Goal: Task Accomplishment & Management: Manage account settings

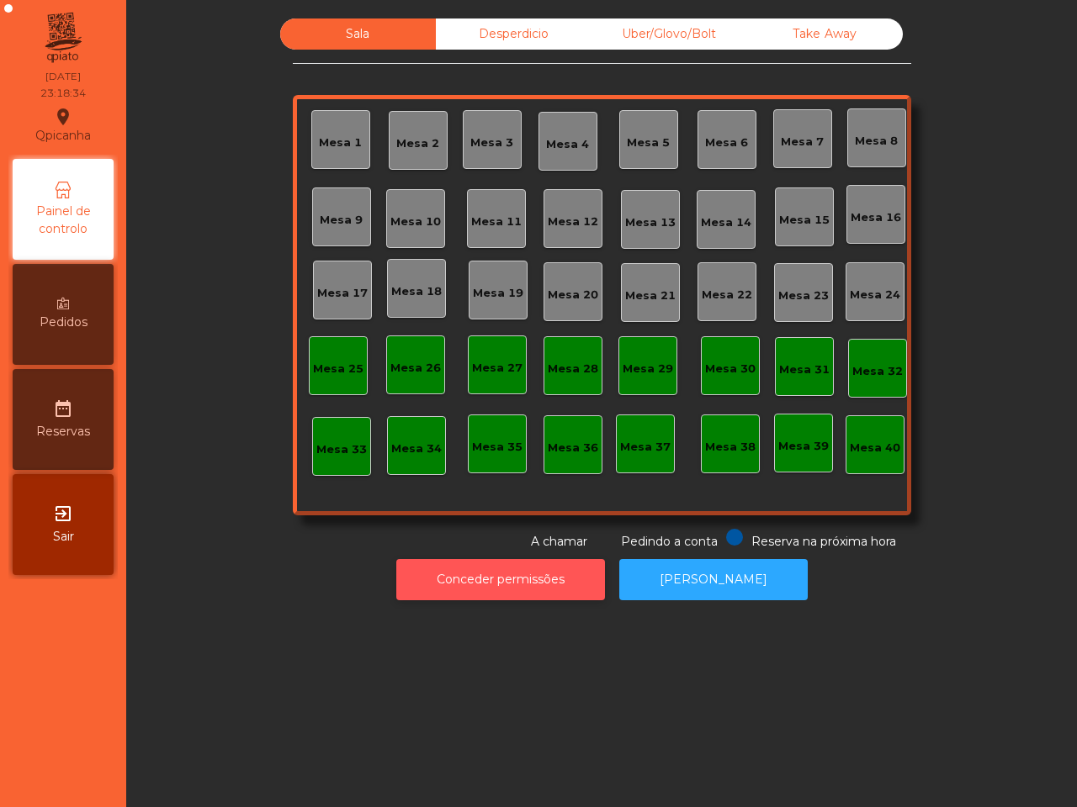
click at [580, 573] on button "Conceder permissões" at bounding box center [500, 579] width 209 height 41
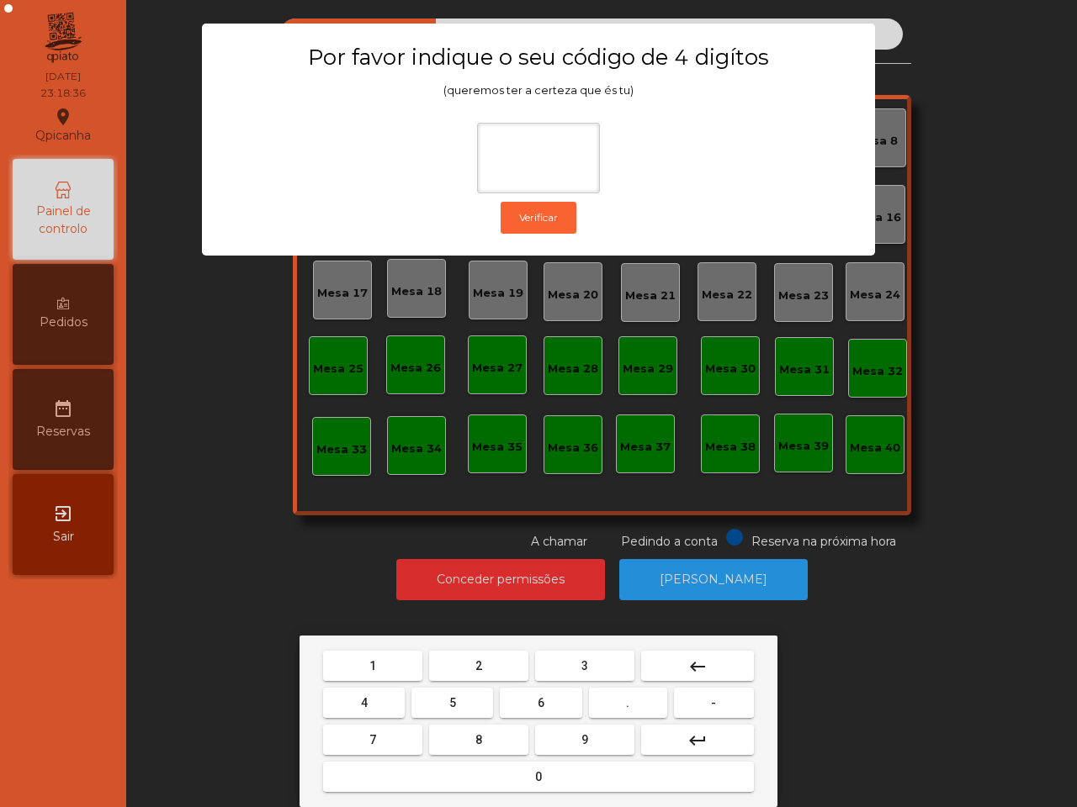
click at [553, 696] on button "6" at bounding box center [541, 703] width 82 height 30
click at [438, 698] on button "5" at bounding box center [452, 703] width 82 height 30
drag, startPoint x: 378, startPoint y: 646, endPoint x: 405, endPoint y: 656, distance: 28.7
click at [385, 650] on div "1 2 3 keyboard_backspace 4 5 6 . - 7 8 9 keyboard_return 0" at bounding box center [538, 722] width 478 height 172
click at [486, 665] on button "2" at bounding box center [478, 666] width 99 height 30
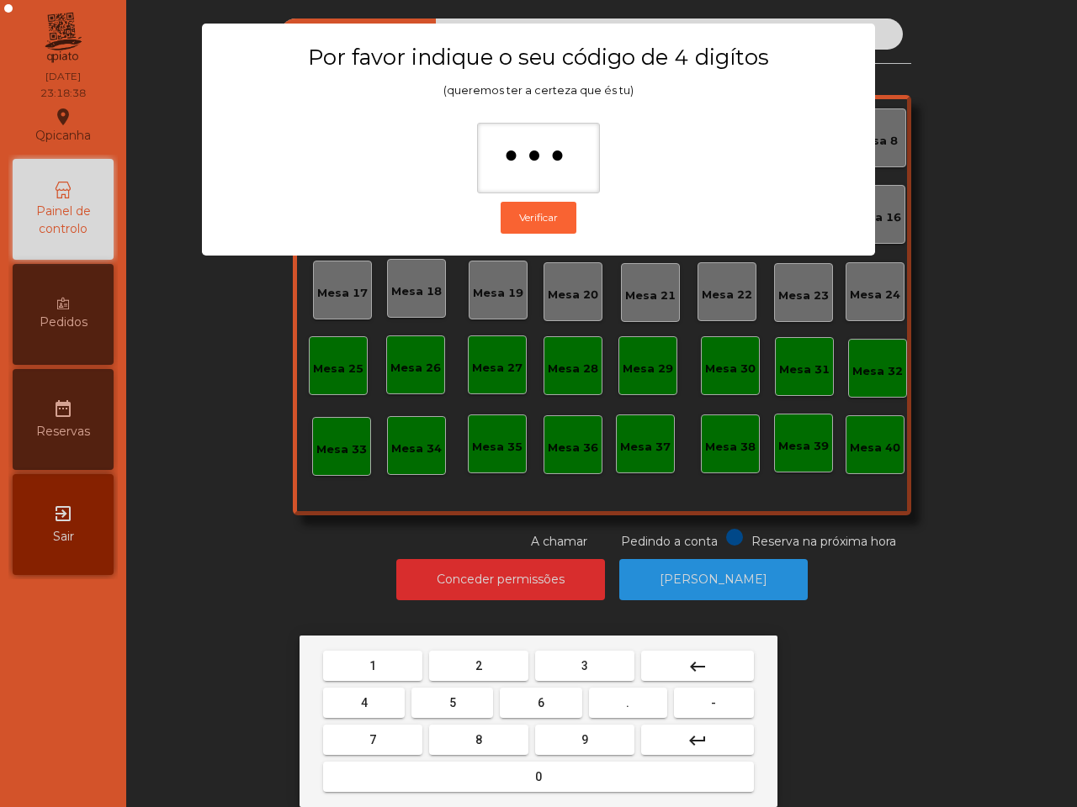
click at [688, 659] on mat-icon "keyboard_backspace" at bounding box center [697, 667] width 20 height 20
type input "**"
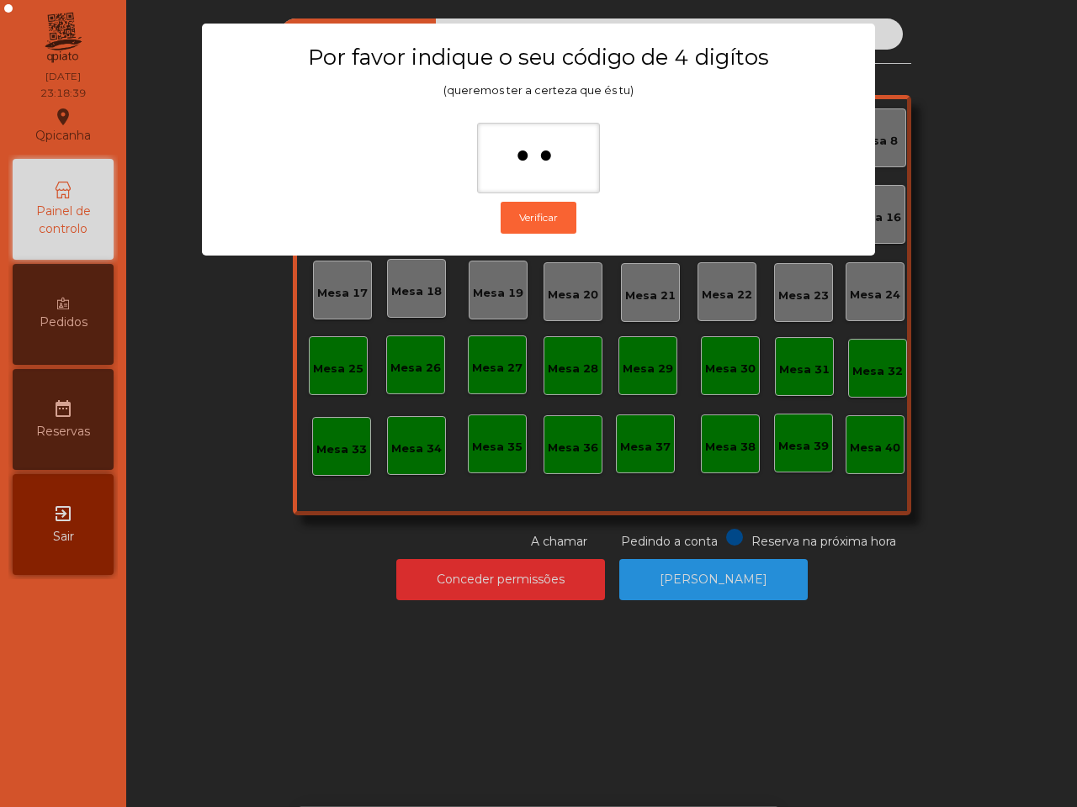
drag, startPoint x: 671, startPoint y: 664, endPoint x: 359, endPoint y: 606, distance: 317.4
click at [359, 608] on ngb-modal-window "Por favor indique o seu código de 4 digítos (queremos ter a certeza que és tu) …" at bounding box center [538, 403] width 1023 height 807
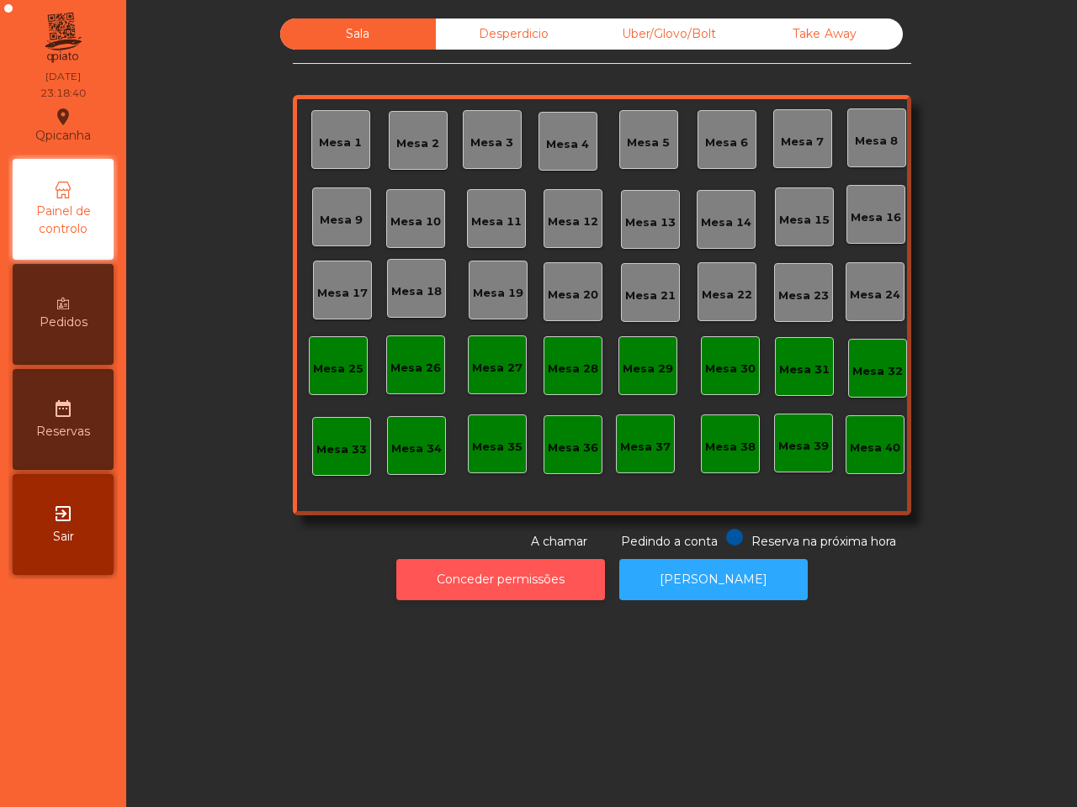
click at [519, 577] on button "Conceder permissões" at bounding box center [500, 579] width 209 height 41
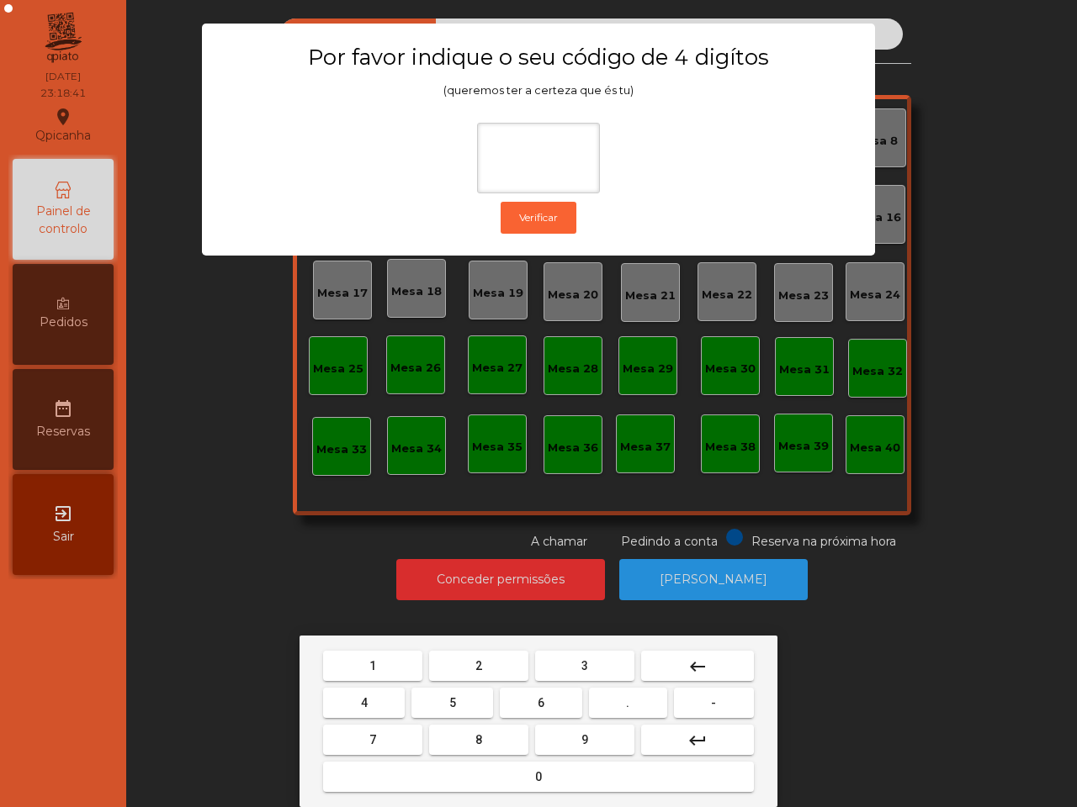
click at [539, 700] on span "6" at bounding box center [540, 702] width 7 height 13
click at [459, 704] on button "5" at bounding box center [452, 703] width 82 height 30
click at [392, 675] on button "1" at bounding box center [372, 666] width 99 height 30
click at [493, 661] on button "2" at bounding box center [478, 666] width 99 height 30
type input "****"
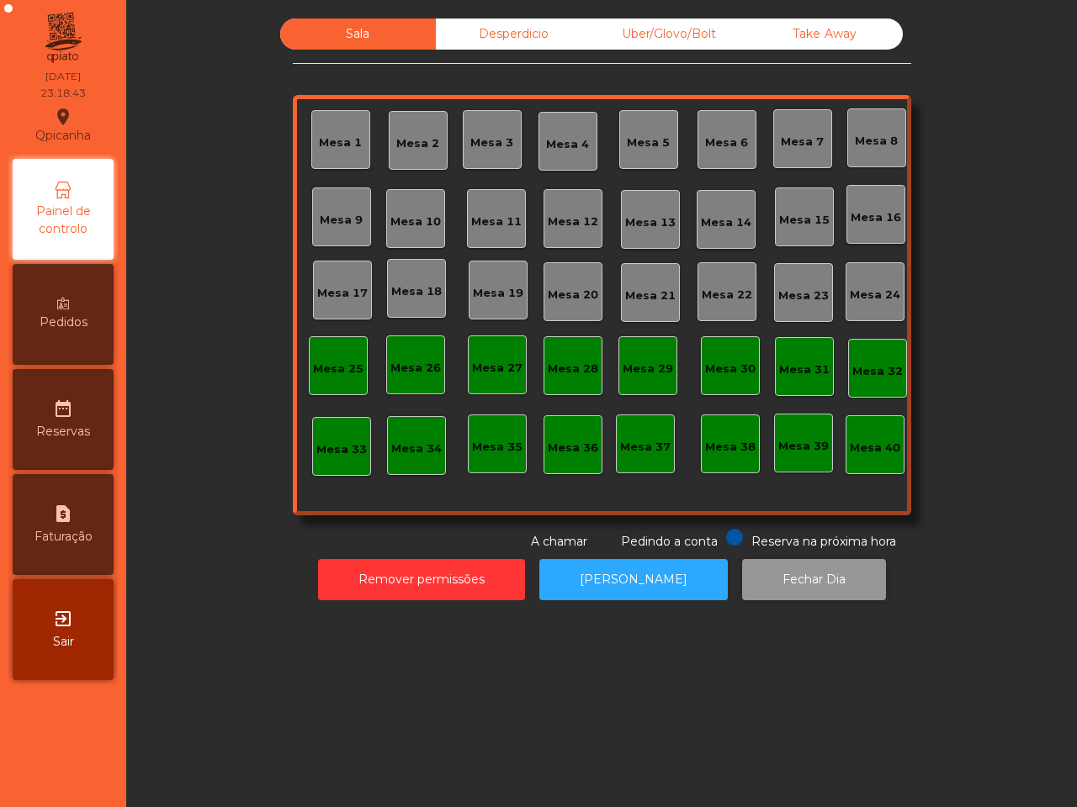
click at [742, 585] on button "Fechar Dia" at bounding box center [814, 579] width 144 height 41
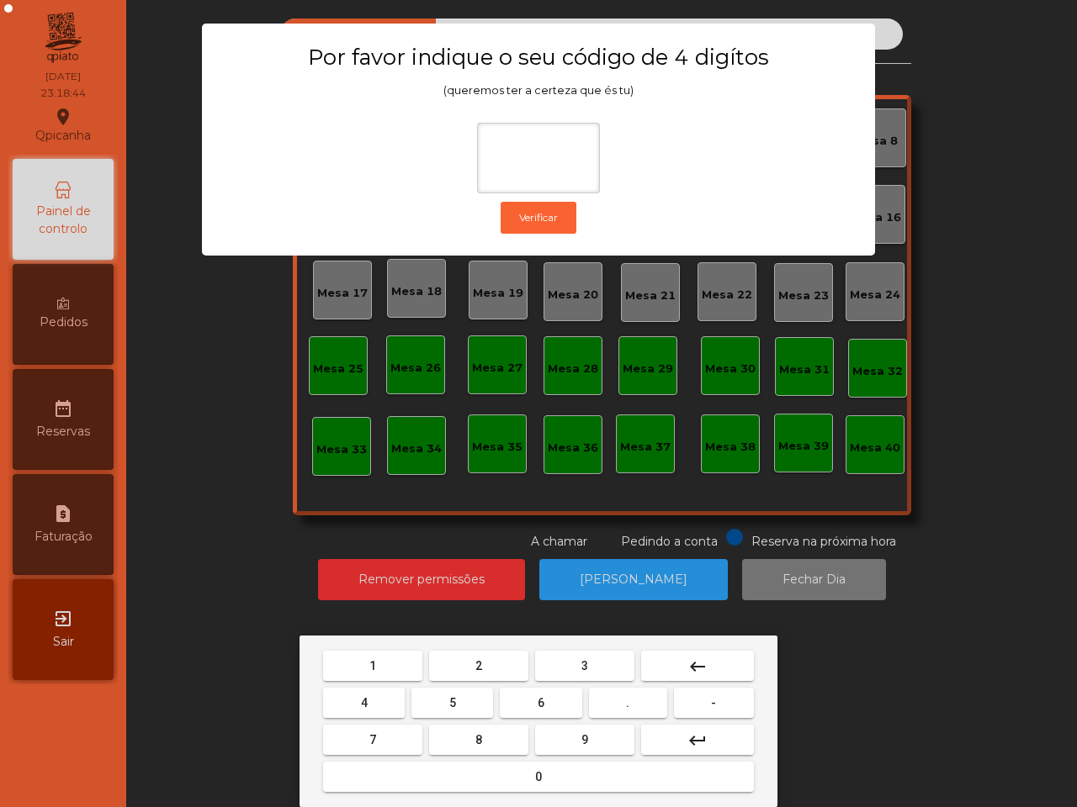
click at [545, 706] on button "6" at bounding box center [541, 703] width 82 height 30
click at [446, 707] on button "5" at bounding box center [452, 703] width 82 height 30
click at [405, 683] on mat-keyboard-key "1" at bounding box center [373, 666] width 106 height 37
click at [388, 657] on button "1" at bounding box center [372, 666] width 99 height 30
click at [484, 661] on button "2" at bounding box center [478, 666] width 99 height 30
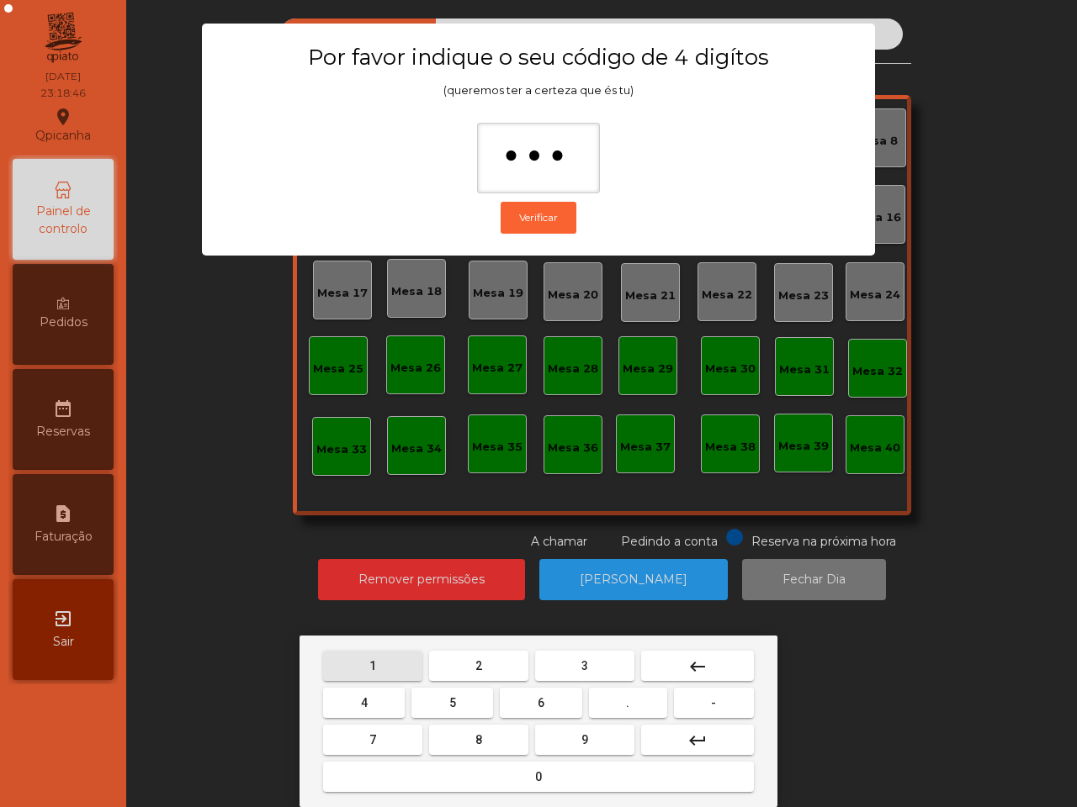
type input "****"
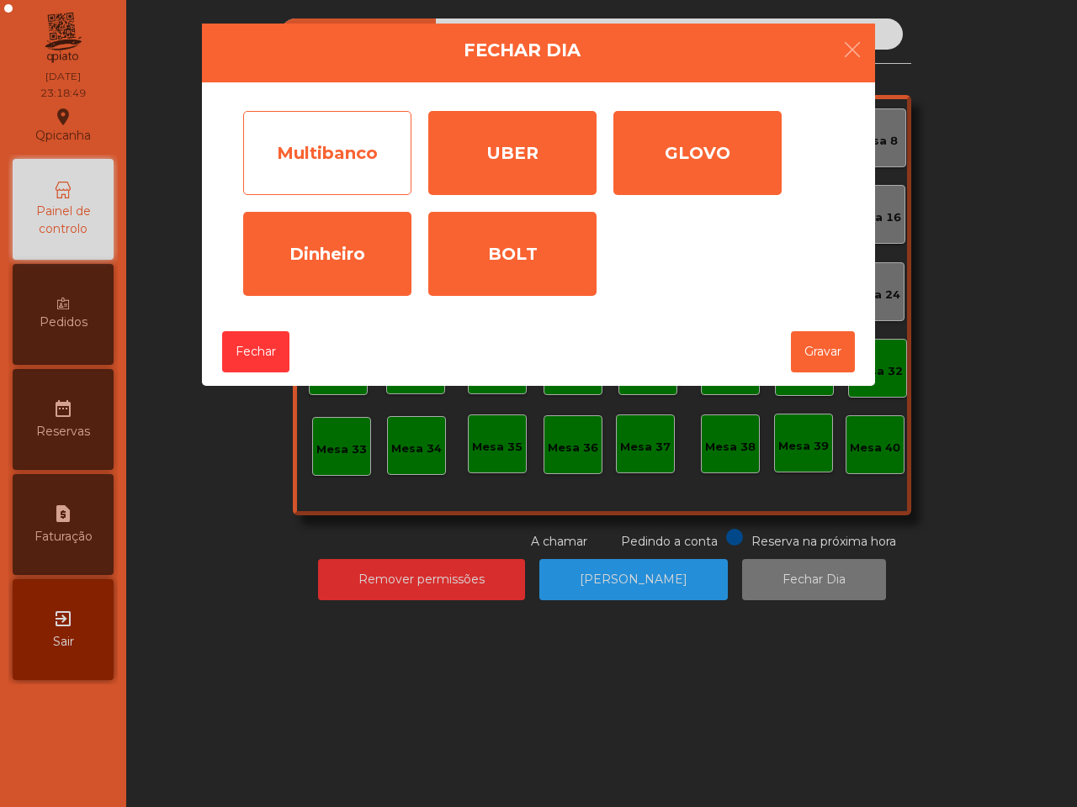
click at [332, 124] on div "Multibanco" at bounding box center [327, 153] width 168 height 84
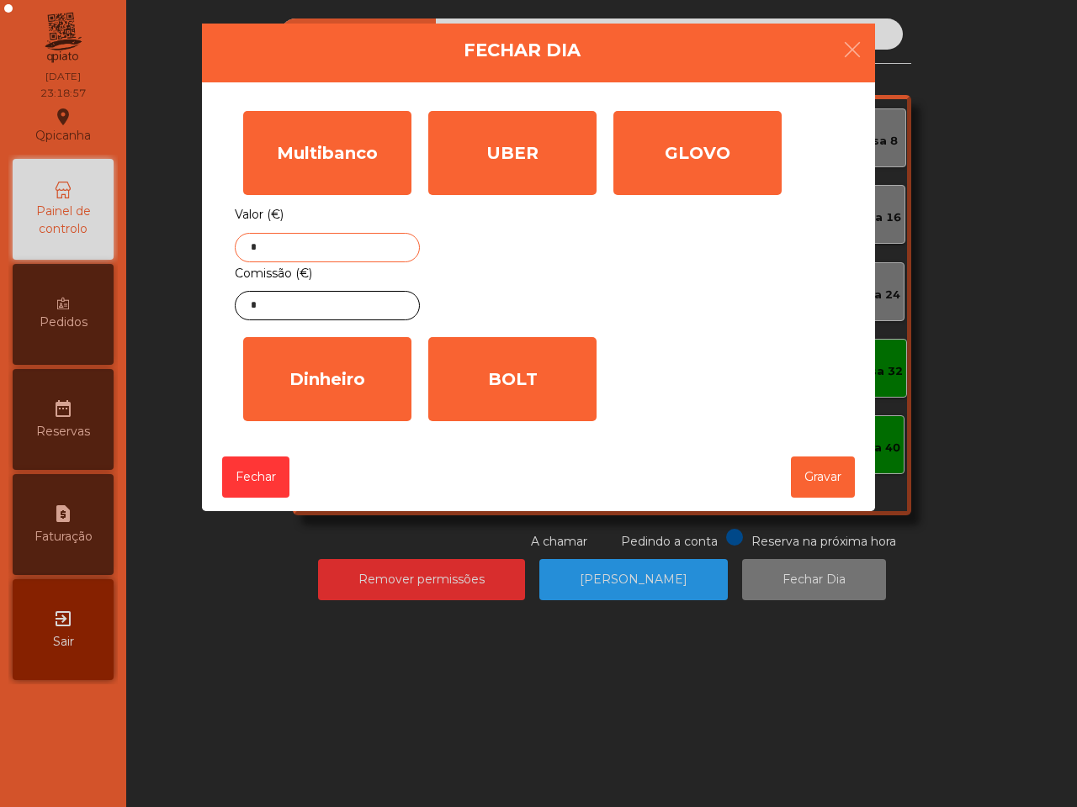
click at [328, 244] on input "*" at bounding box center [327, 247] width 185 height 29
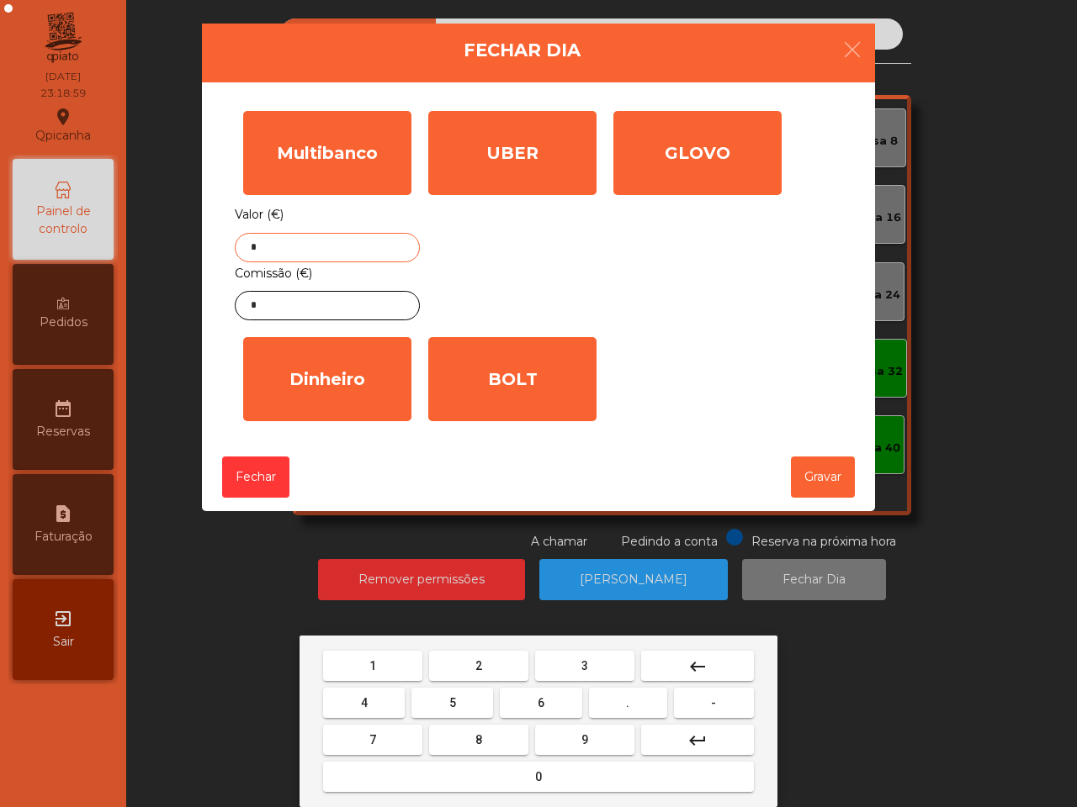
click at [598, 665] on button "3" at bounding box center [584, 666] width 99 height 30
click at [379, 741] on button "7" at bounding box center [372, 740] width 99 height 30
click at [589, 730] on button "9" at bounding box center [584, 740] width 99 height 30
click at [628, 712] on button "." at bounding box center [628, 703] width 78 height 30
click at [495, 656] on button "2" at bounding box center [478, 666] width 99 height 30
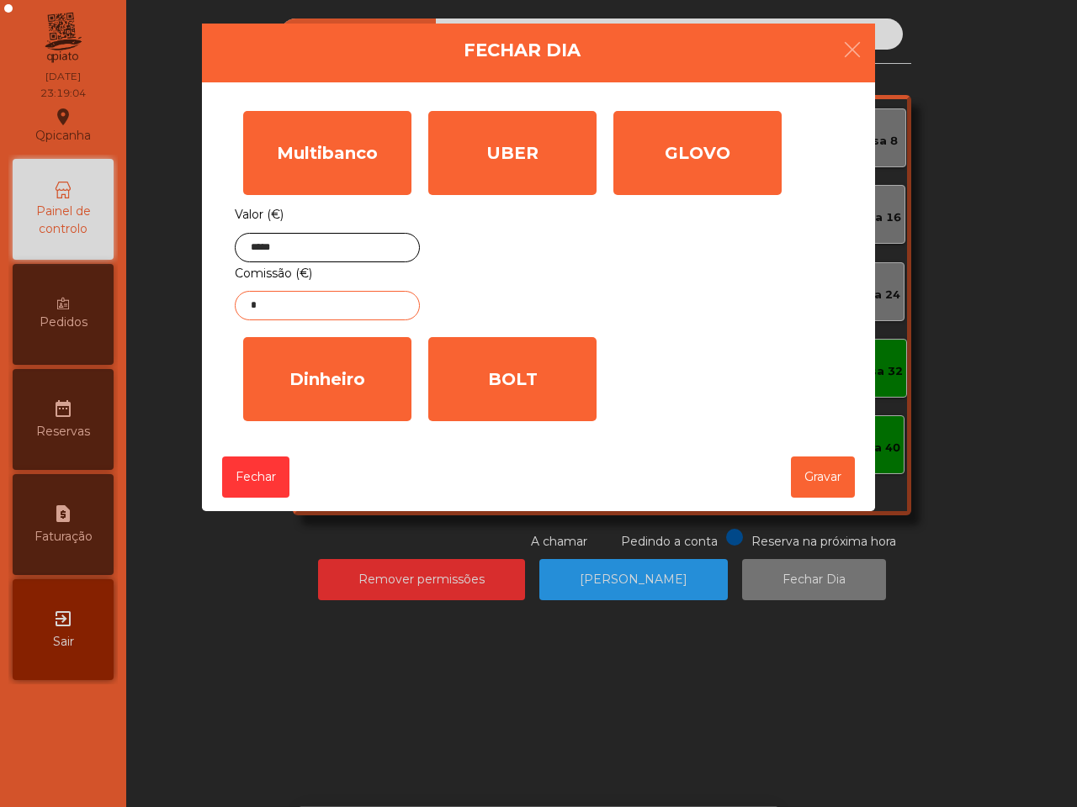
click at [383, 303] on input "*" at bounding box center [327, 305] width 185 height 29
click at [377, 257] on input "*****" at bounding box center [327, 247] width 185 height 29
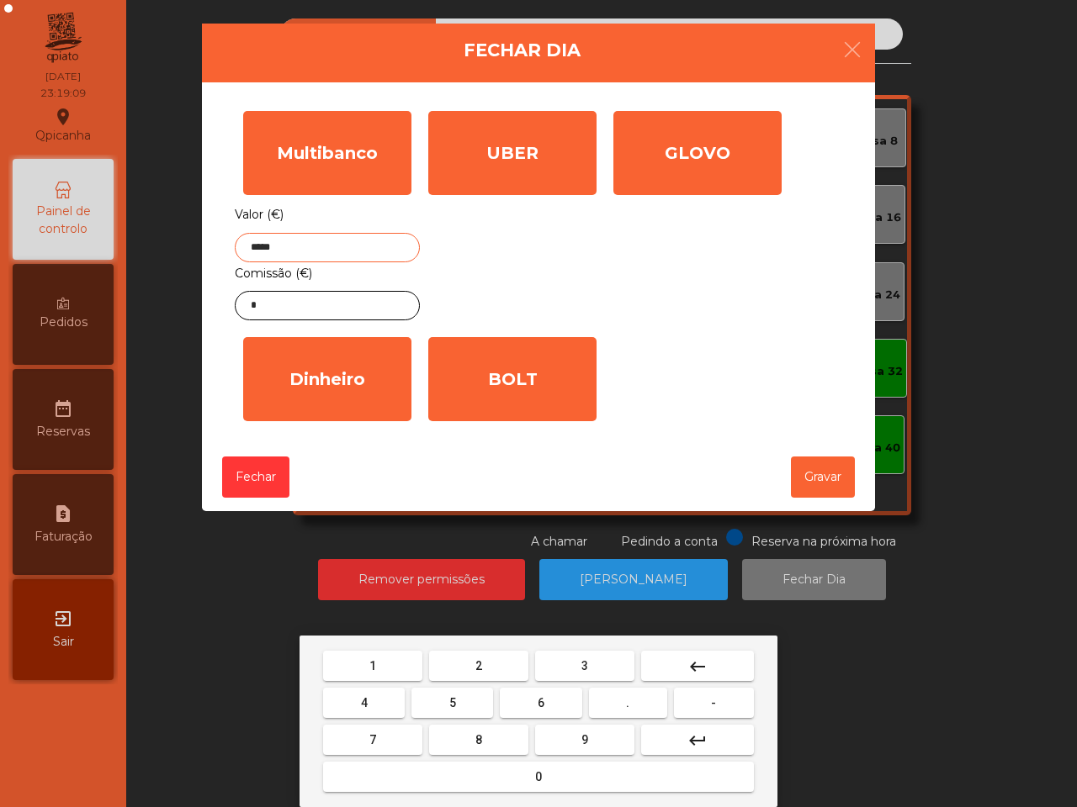
click at [375, 250] on input "*****" at bounding box center [327, 247] width 185 height 29
click at [696, 657] on mat-icon "keyboard_backspace" at bounding box center [697, 667] width 20 height 20
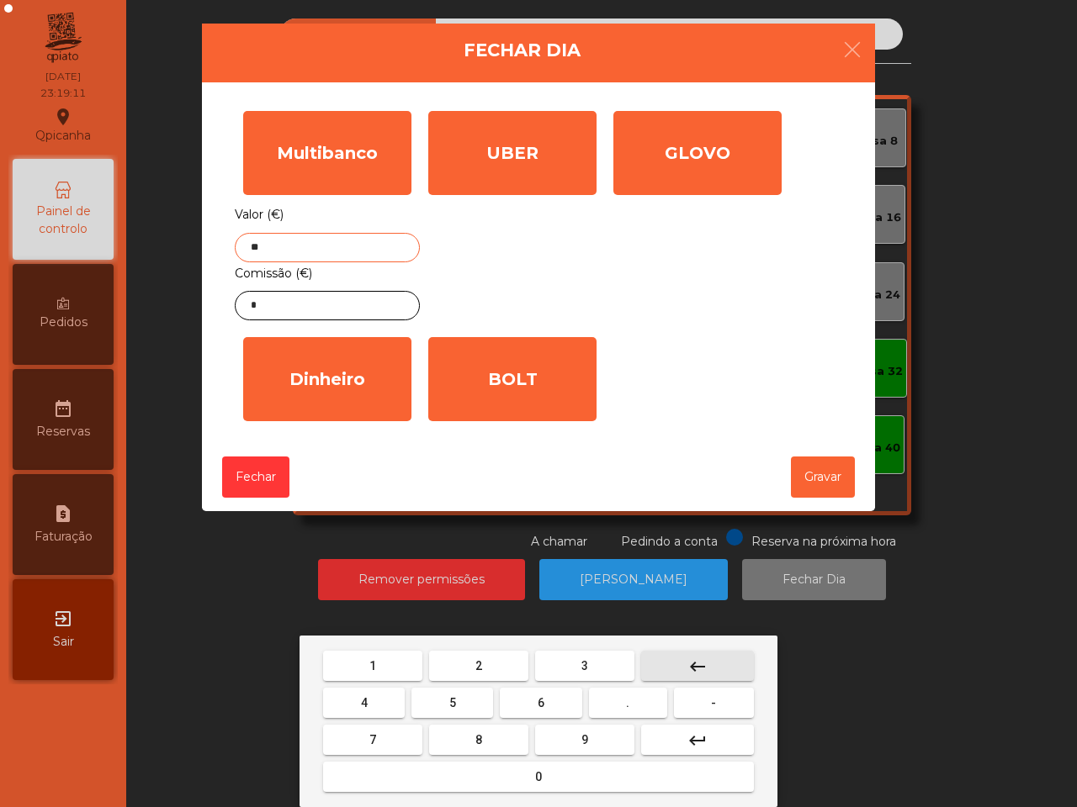
type input "*"
click at [694, 657] on mat-icon "keyboard_backspace" at bounding box center [697, 667] width 20 height 20
click at [471, 698] on button "5" at bounding box center [452, 703] width 82 height 30
click at [548, 775] on button "0" at bounding box center [538, 777] width 431 height 30
click at [452, 694] on button "5" at bounding box center [452, 703] width 82 height 30
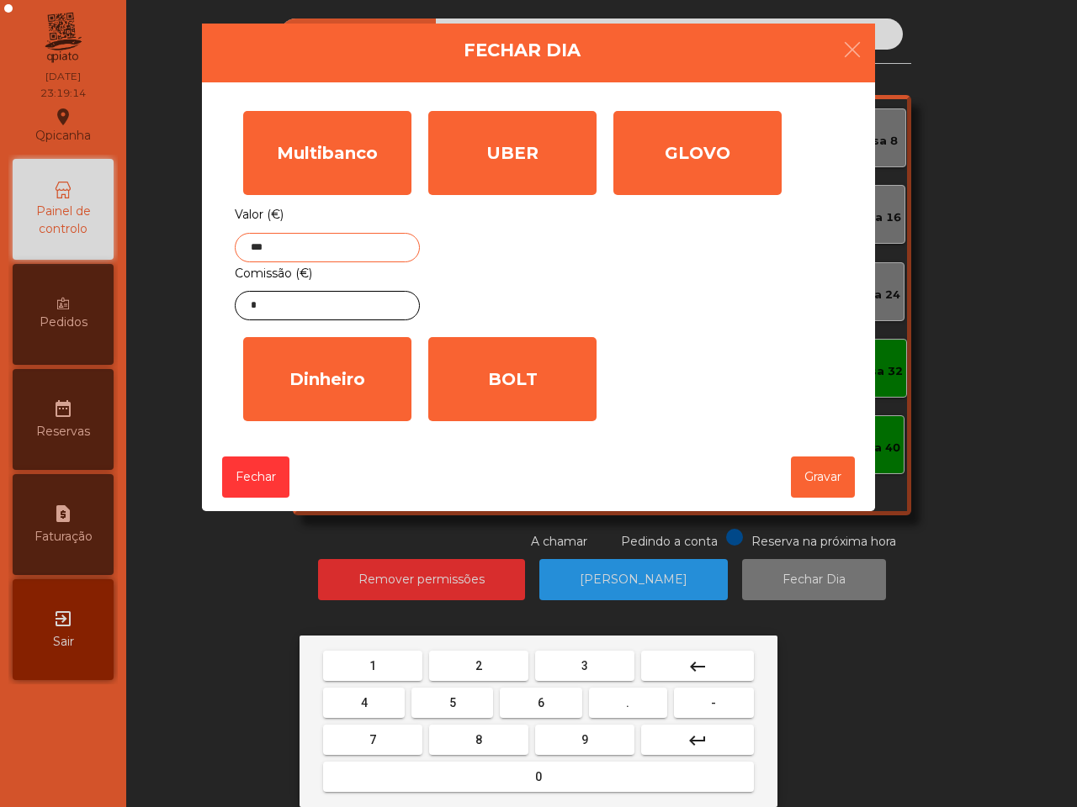
click at [632, 705] on button "." at bounding box center [628, 703] width 78 height 30
click at [384, 729] on button "7" at bounding box center [372, 740] width 99 height 30
click at [474, 698] on button "5" at bounding box center [452, 703] width 82 height 30
type input "******"
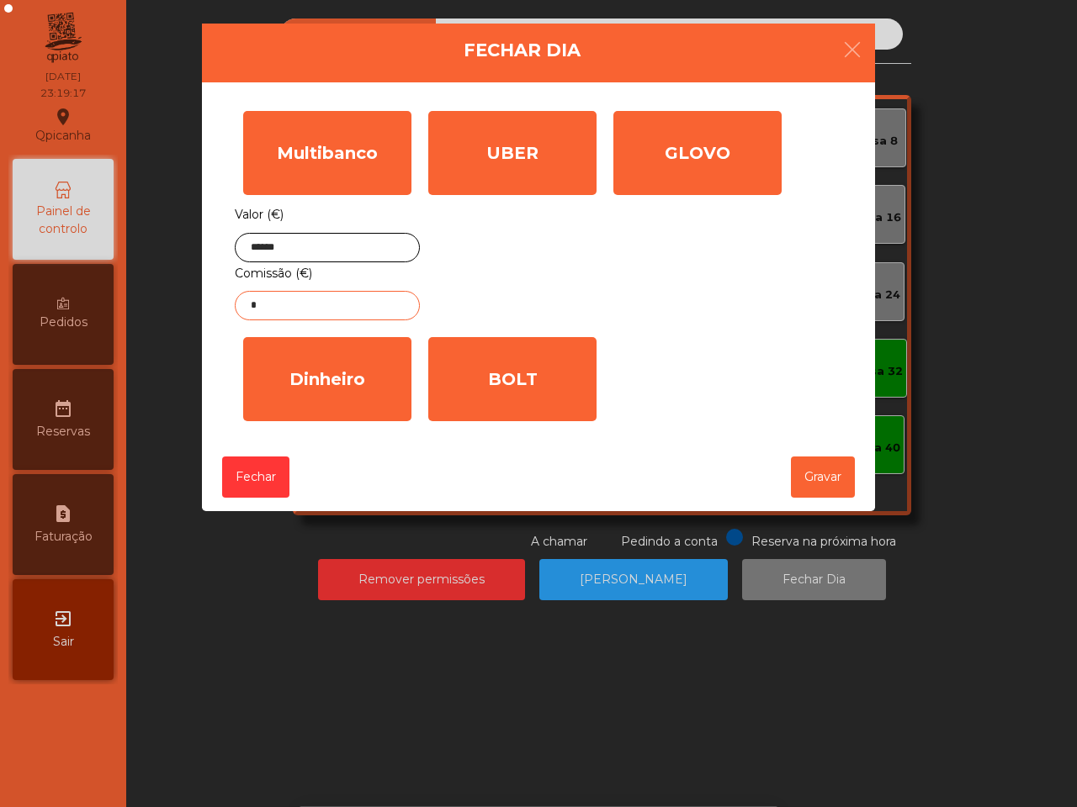
click at [343, 301] on input "*" at bounding box center [327, 305] width 185 height 29
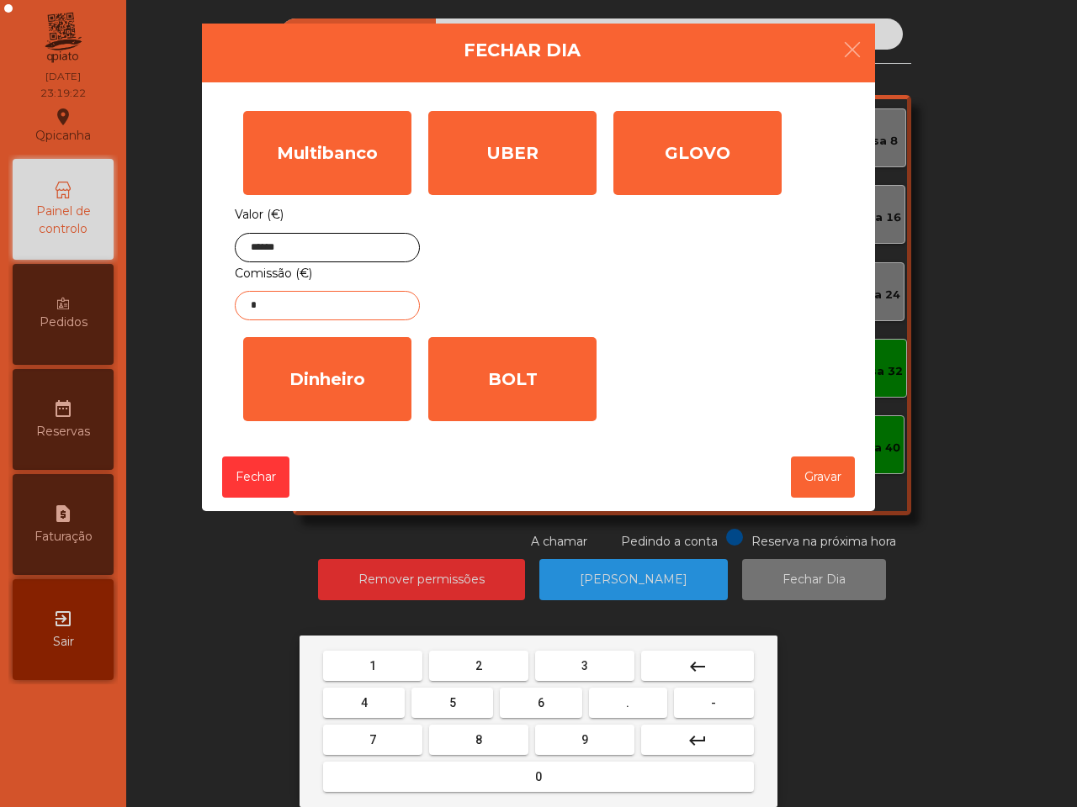
click at [468, 661] on button "2" at bounding box center [478, 666] width 99 height 30
click at [621, 695] on button "." at bounding box center [628, 703] width 78 height 30
click at [599, 727] on button "9" at bounding box center [584, 740] width 99 height 30
click at [589, 664] on button "3" at bounding box center [584, 666] width 99 height 30
type input "****"
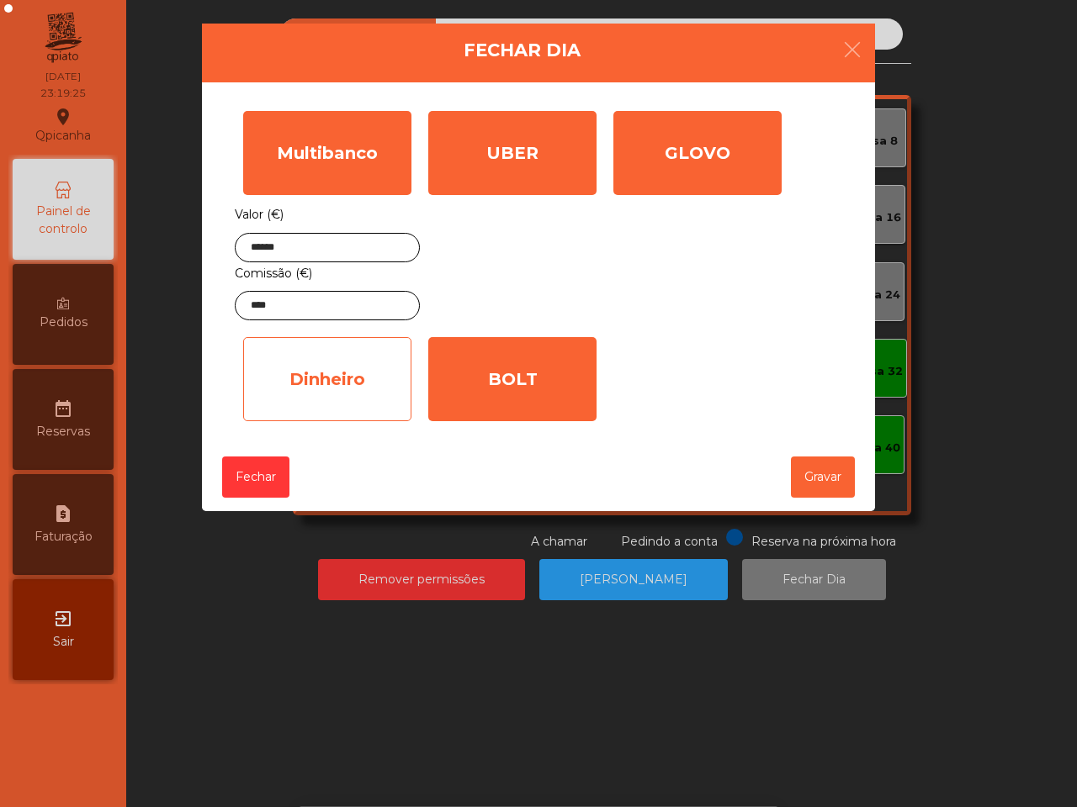
click at [325, 372] on div "Dinheiro" at bounding box center [327, 379] width 168 height 84
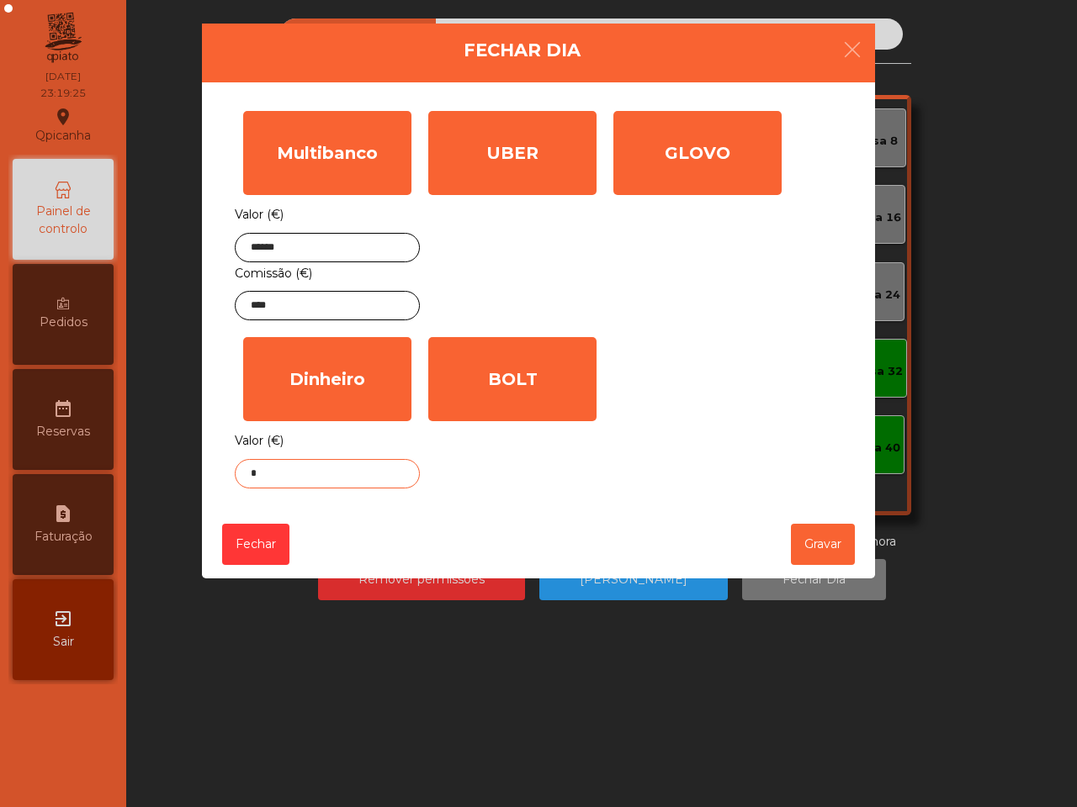
click at [342, 471] on input "*" at bounding box center [327, 473] width 185 height 29
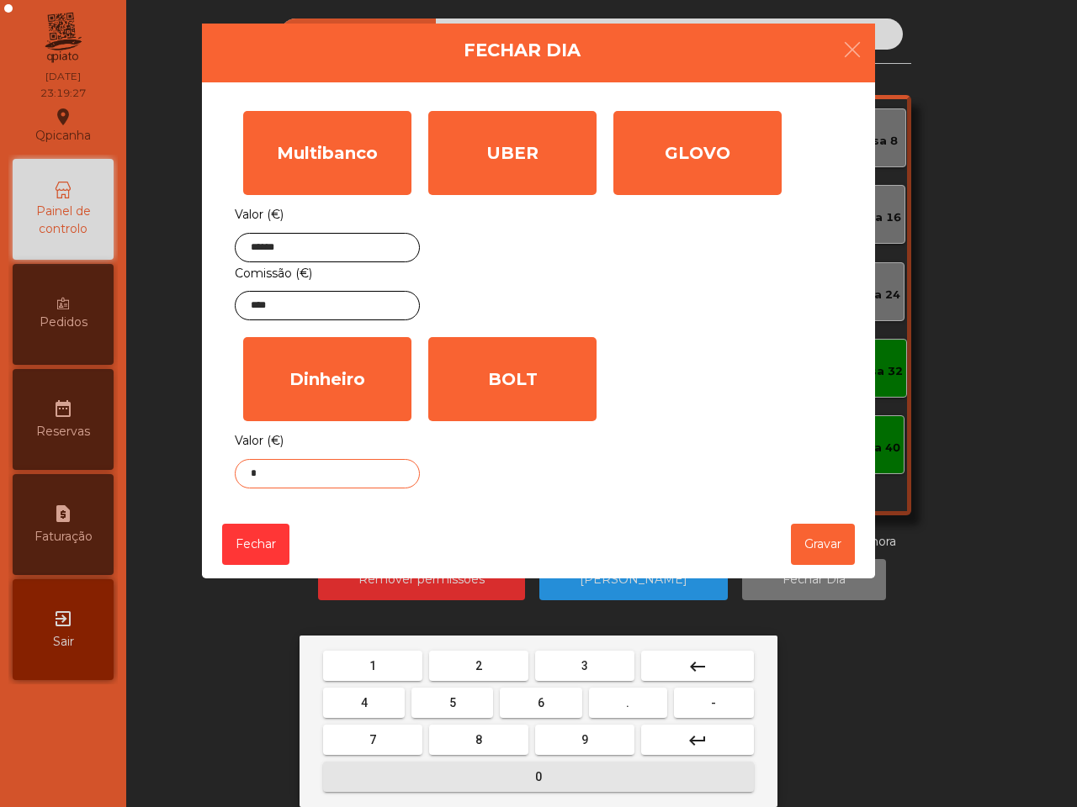
click at [527, 775] on button "0" at bounding box center [538, 777] width 431 height 30
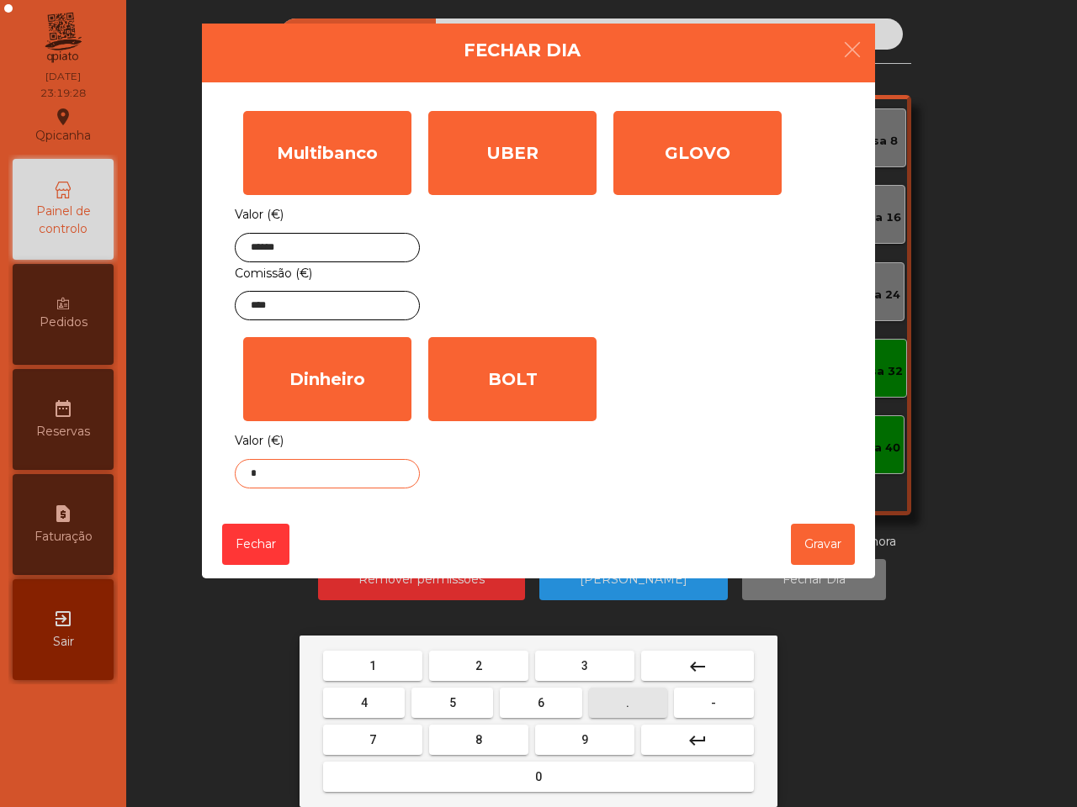
click at [623, 694] on button "." at bounding box center [628, 703] width 78 height 30
click at [463, 695] on button "5" at bounding box center [452, 703] width 82 height 30
type input "***"
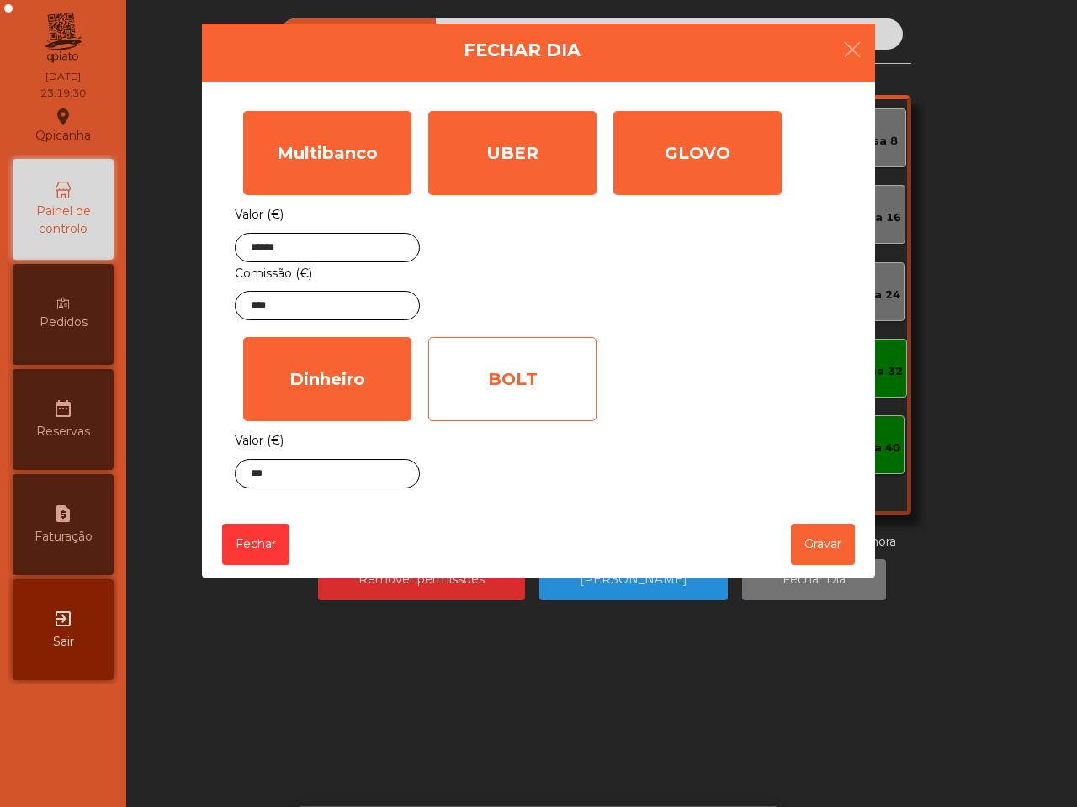
click at [511, 393] on div "BOLT" at bounding box center [512, 379] width 168 height 84
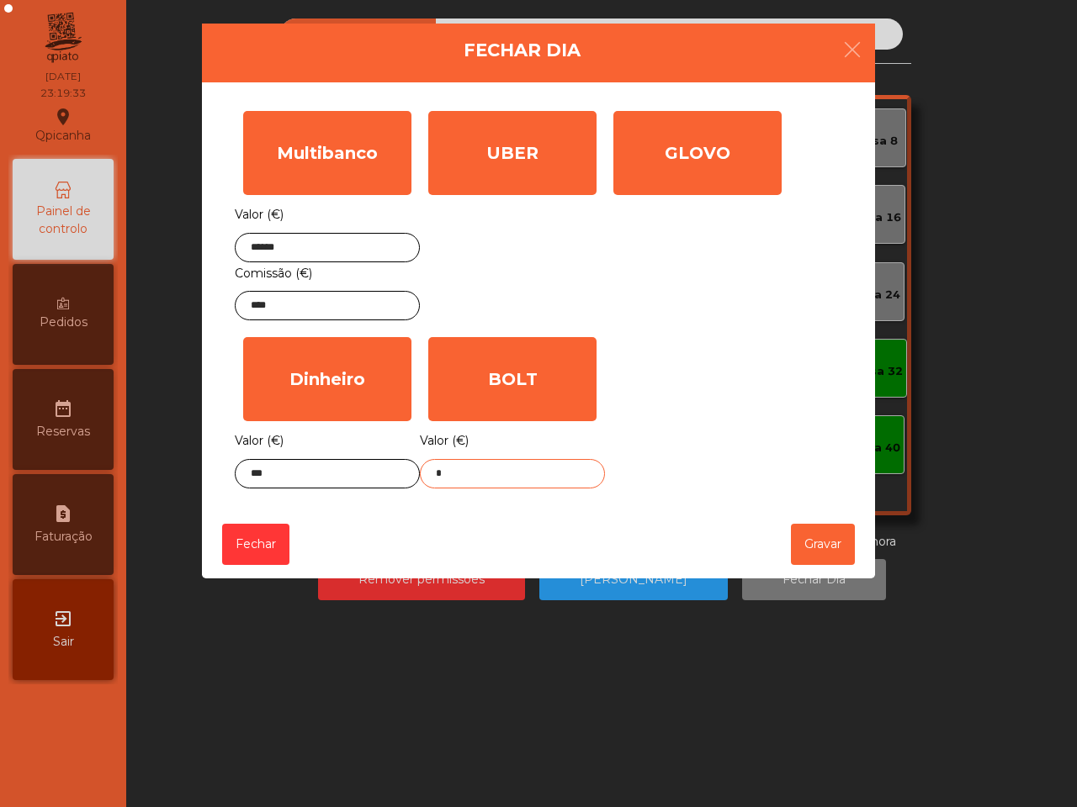
click at [479, 471] on input "*" at bounding box center [512, 473] width 185 height 29
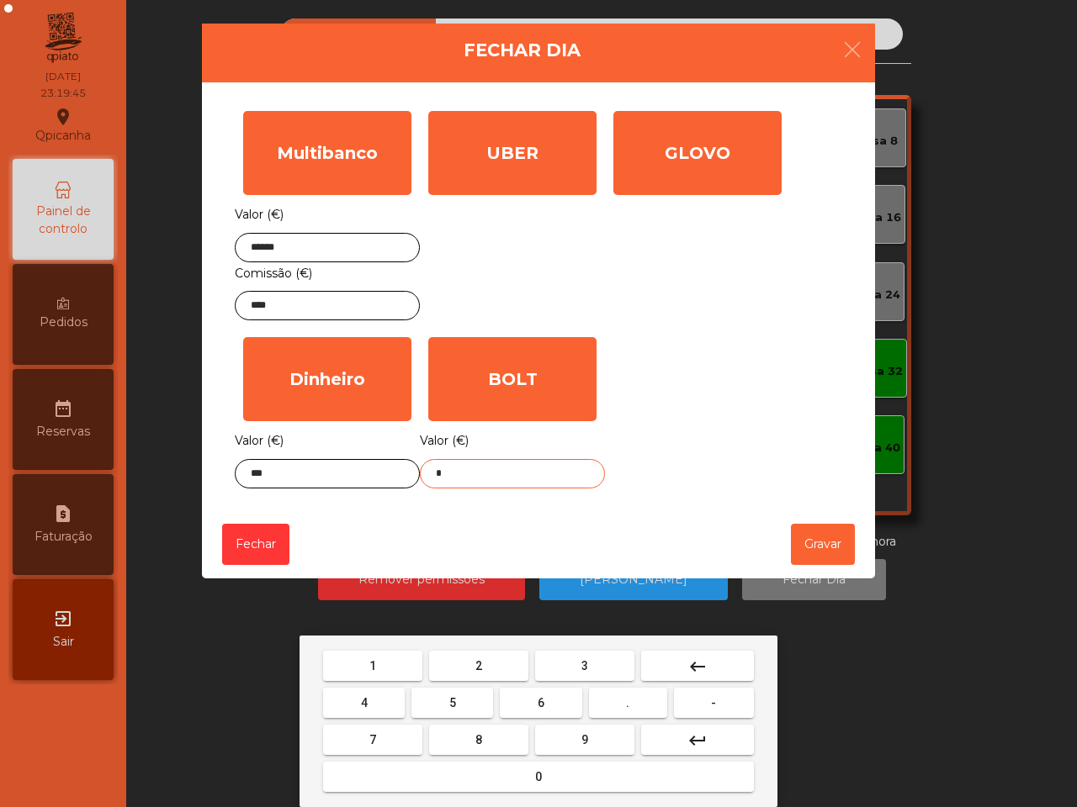
click at [385, 738] on button "7" at bounding box center [372, 740] width 99 height 30
click at [396, 665] on button "1" at bounding box center [372, 666] width 99 height 30
click at [612, 708] on button "." at bounding box center [628, 703] width 78 height 30
click at [381, 662] on button "1" at bounding box center [372, 666] width 99 height 30
click at [606, 677] on button "3" at bounding box center [584, 666] width 99 height 30
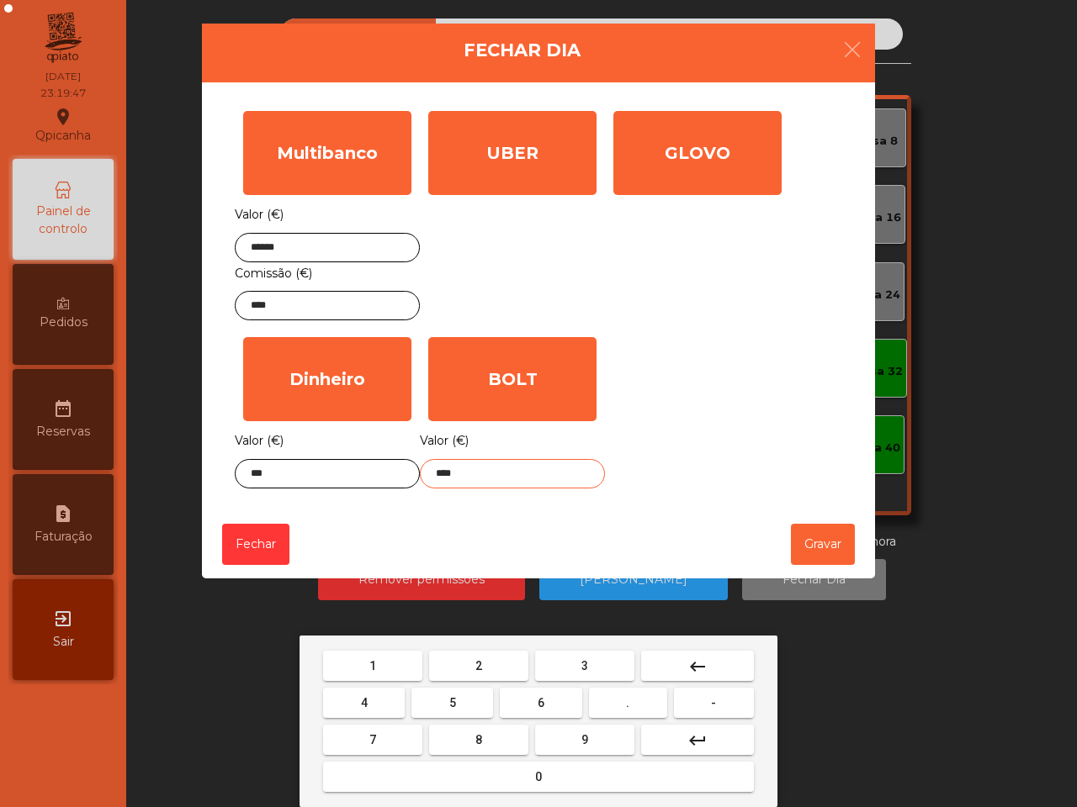
type input "*****"
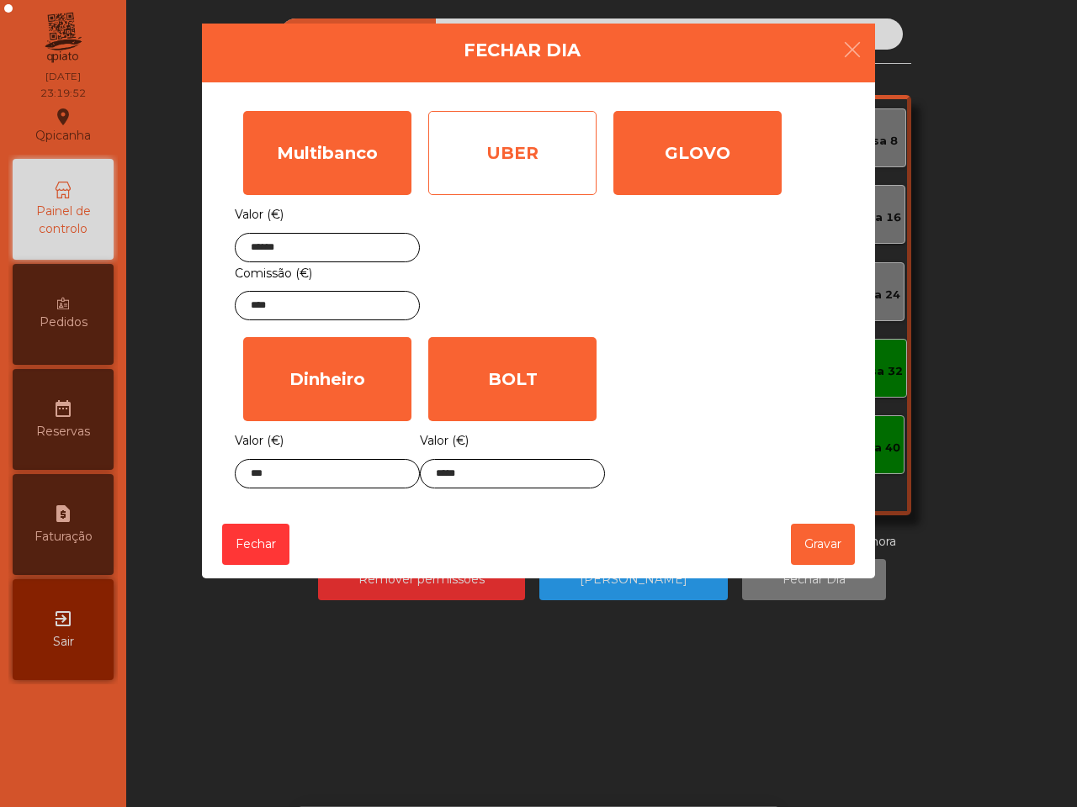
click at [540, 161] on div "UBER" at bounding box center [512, 153] width 168 height 84
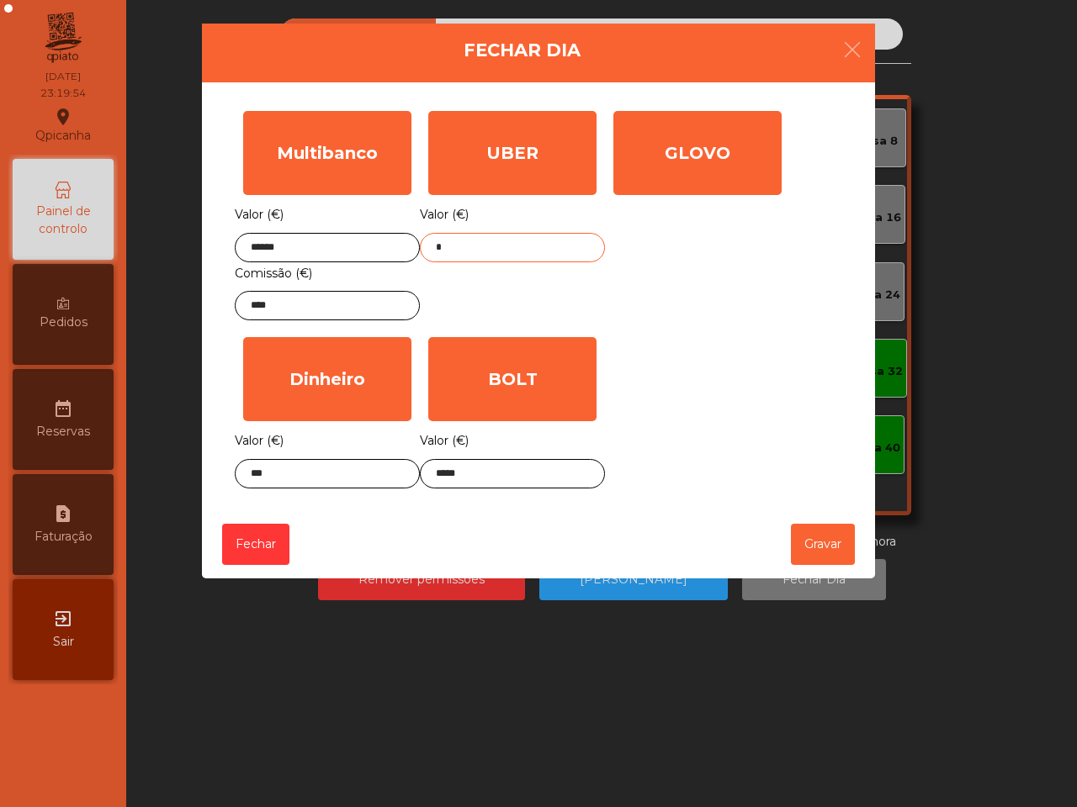
click at [536, 262] on input "*" at bounding box center [512, 247] width 185 height 29
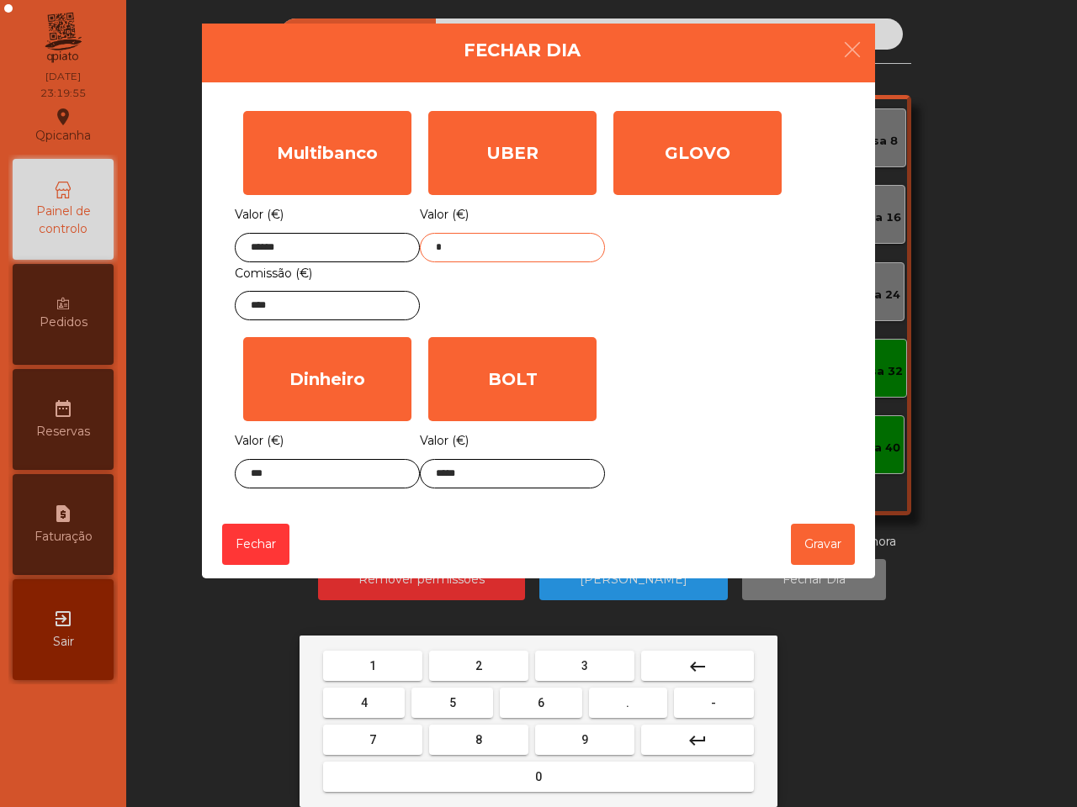
click at [611, 664] on button "3" at bounding box center [584, 666] width 99 height 30
click at [358, 706] on button "4" at bounding box center [364, 703] width 82 height 30
click at [627, 696] on span "." at bounding box center [627, 702] width 3 height 13
click at [589, 654] on button "3" at bounding box center [584, 666] width 99 height 30
click at [595, 738] on button "9" at bounding box center [584, 740] width 99 height 30
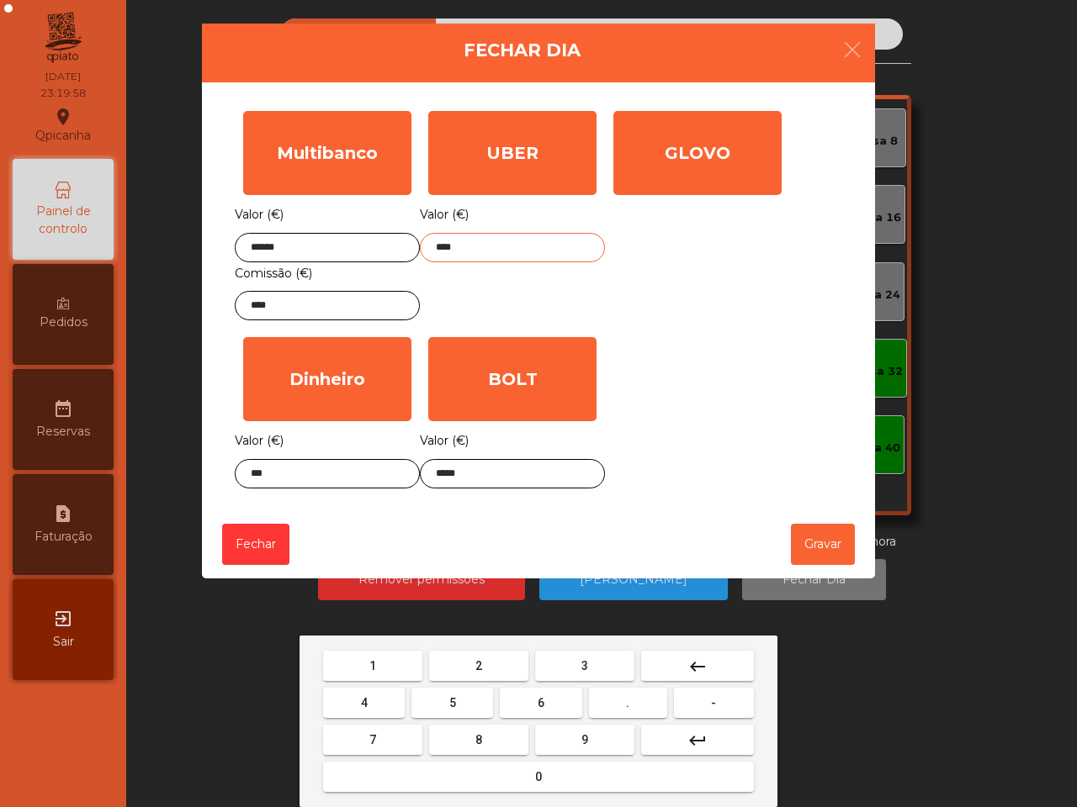
type input "*****"
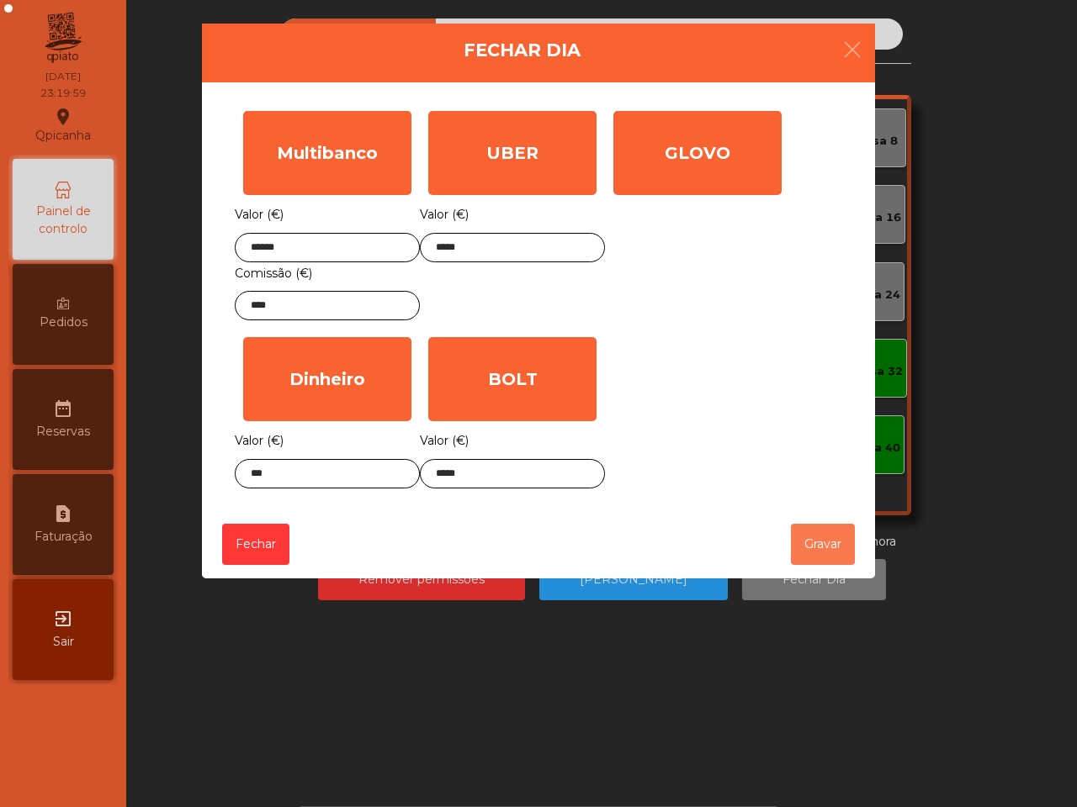
click at [812, 542] on button "Gravar" at bounding box center [823, 544] width 64 height 41
